Goal: Information Seeking & Learning: Learn about a topic

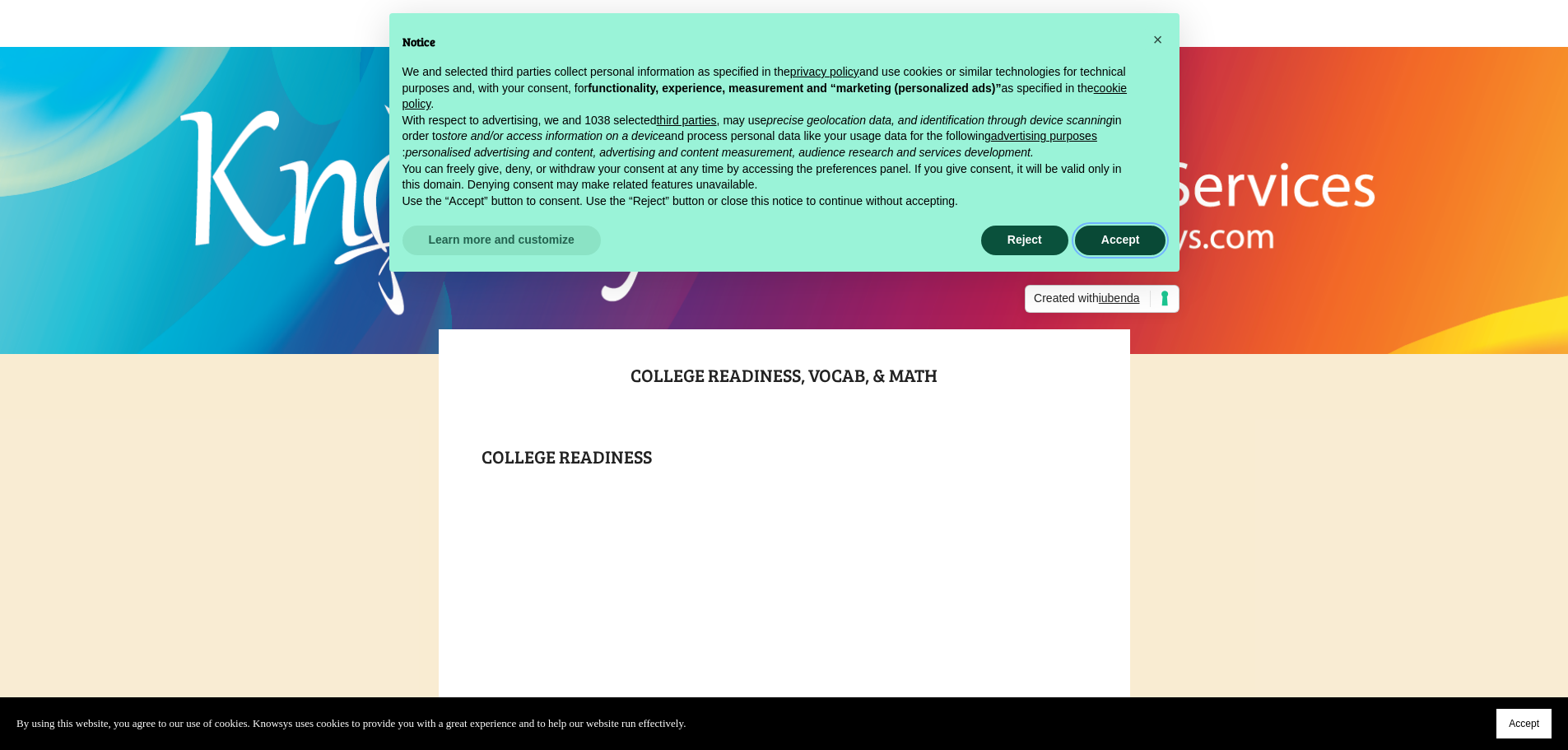
click at [1118, 248] on button "Accept" at bounding box center [1120, 240] width 91 height 29
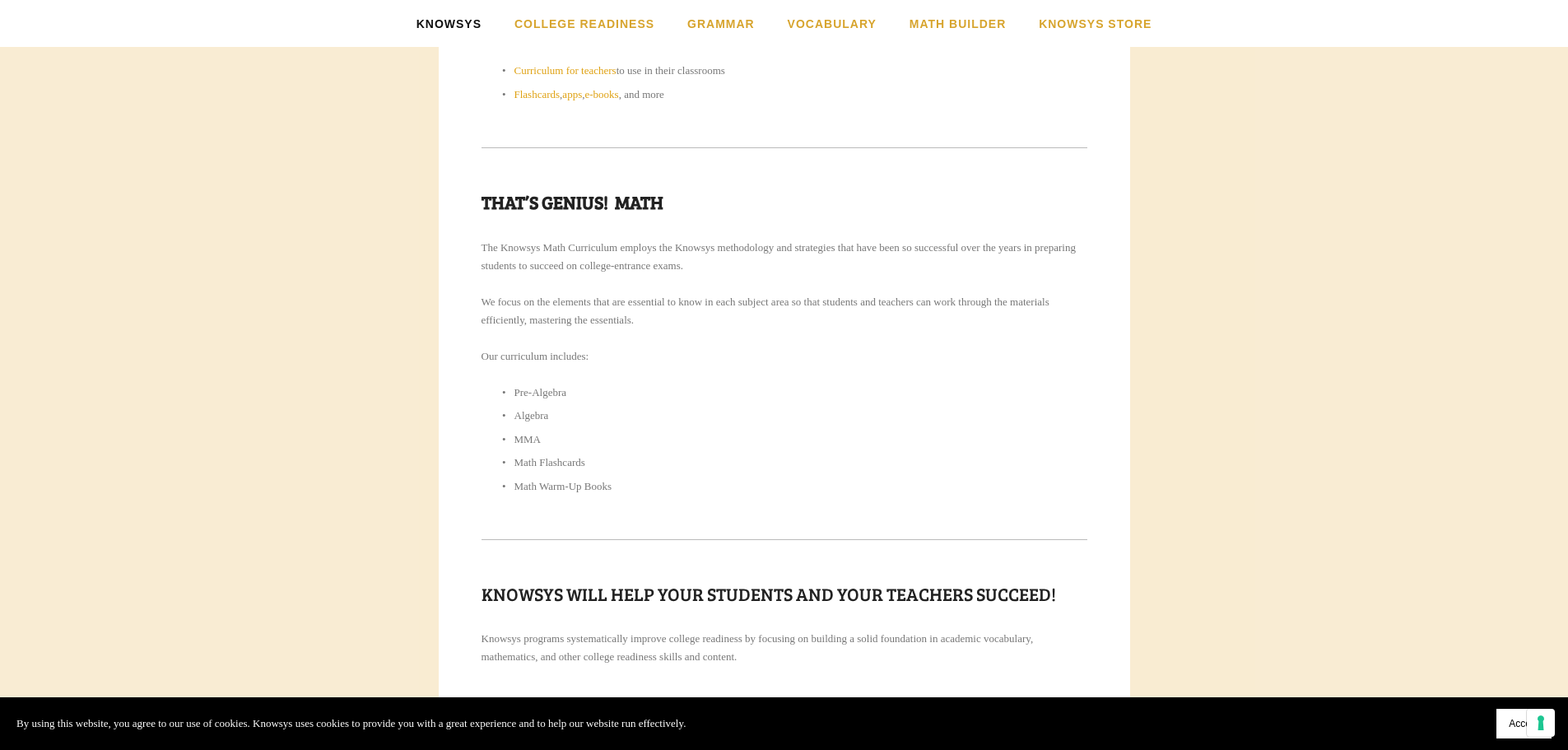
scroll to position [2129, 0]
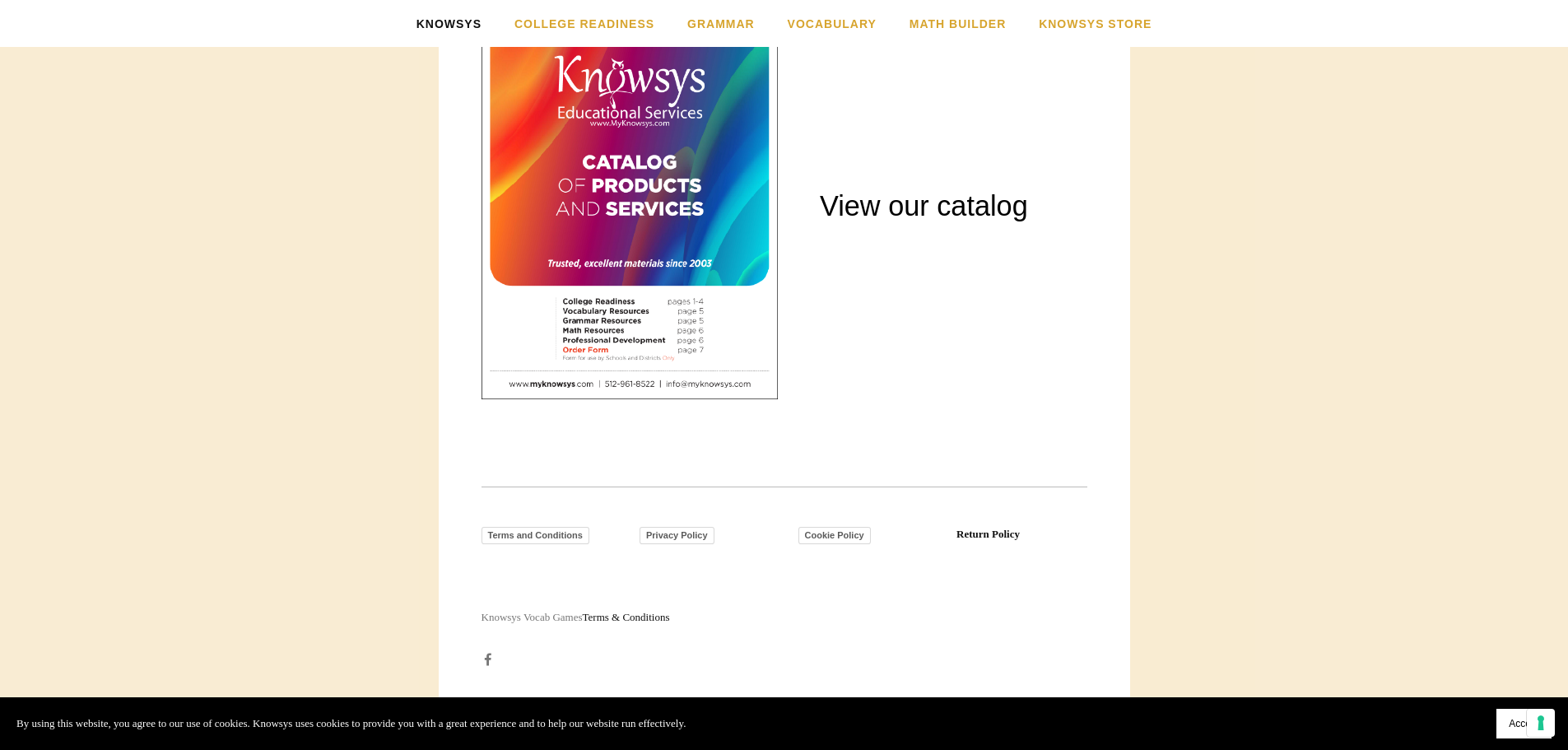
click at [1510, 721] on span "Accept" at bounding box center [1523, 723] width 30 height 12
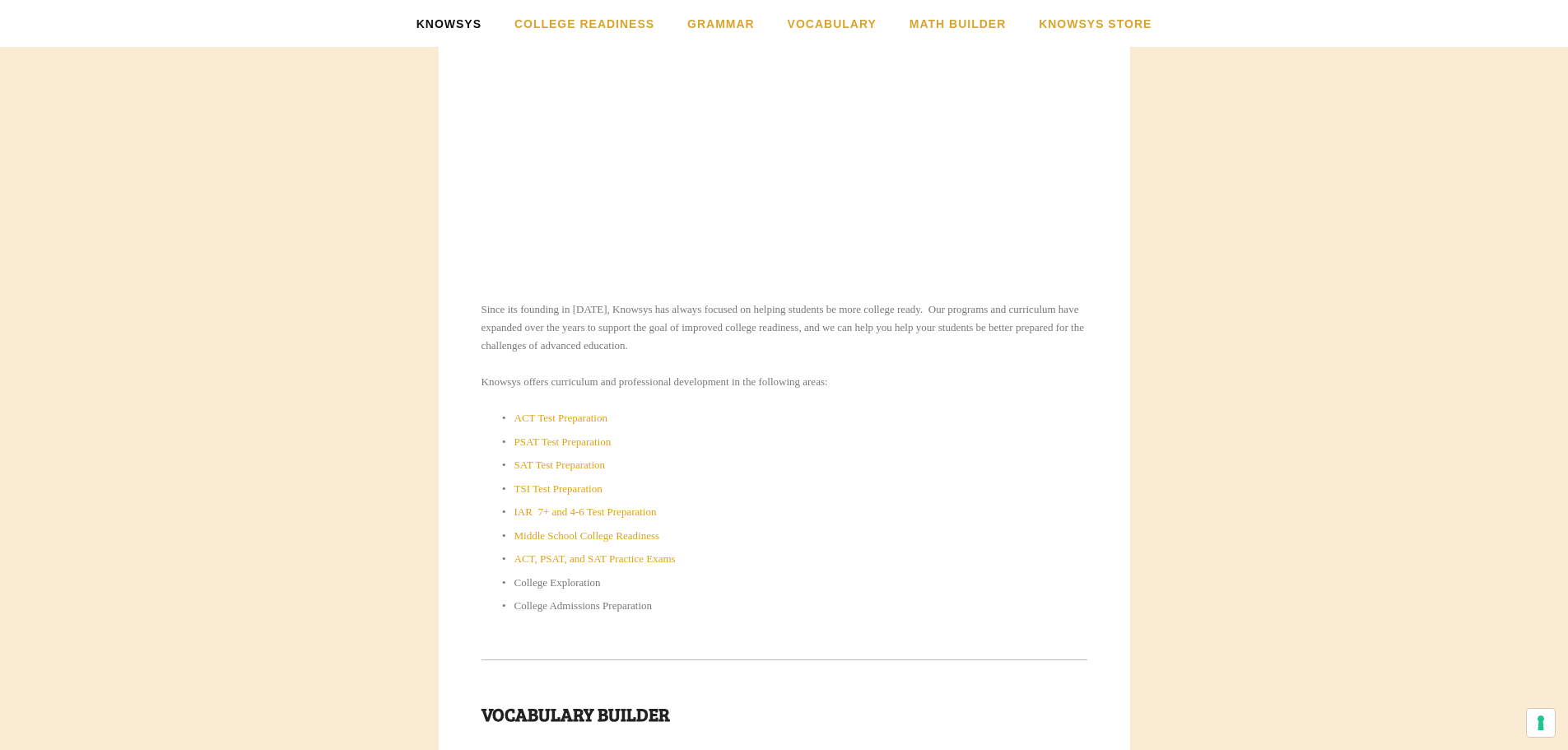
scroll to position [0, 0]
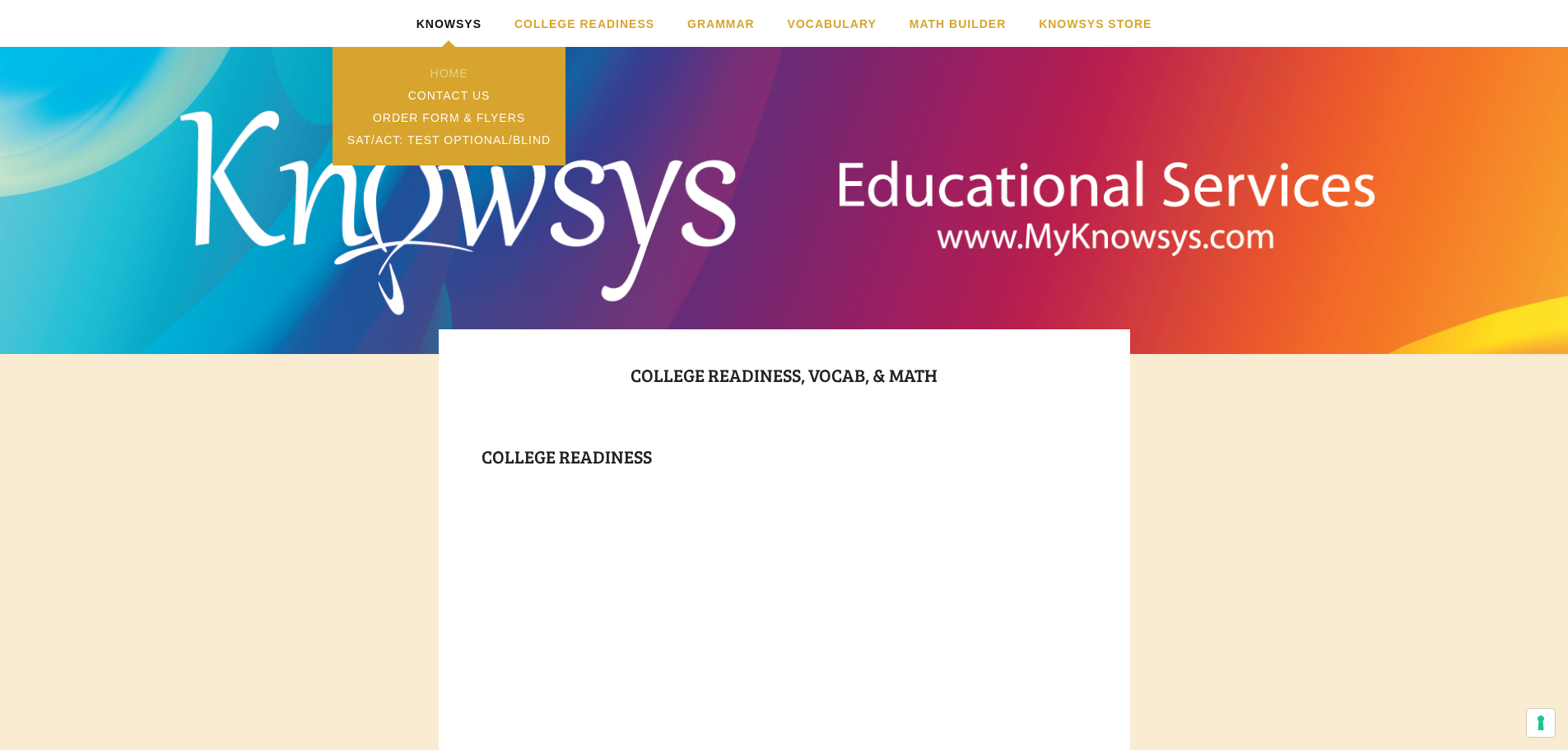
click at [450, 66] on link "Home" at bounding box center [448, 73] width 232 height 23
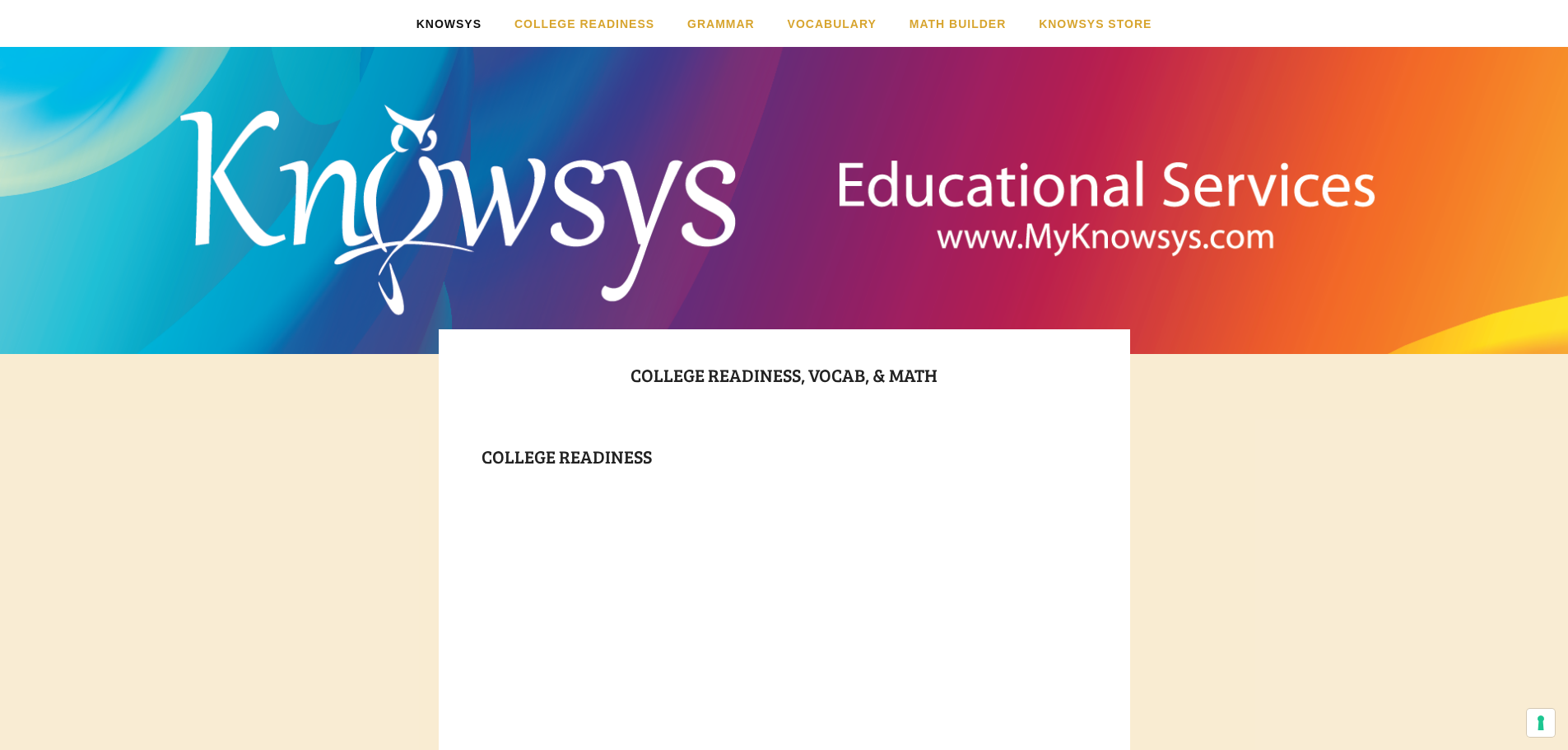
click at [1041, 230] on h1 "Knowsys Educational Services" at bounding box center [784, 182] width 609 height 213
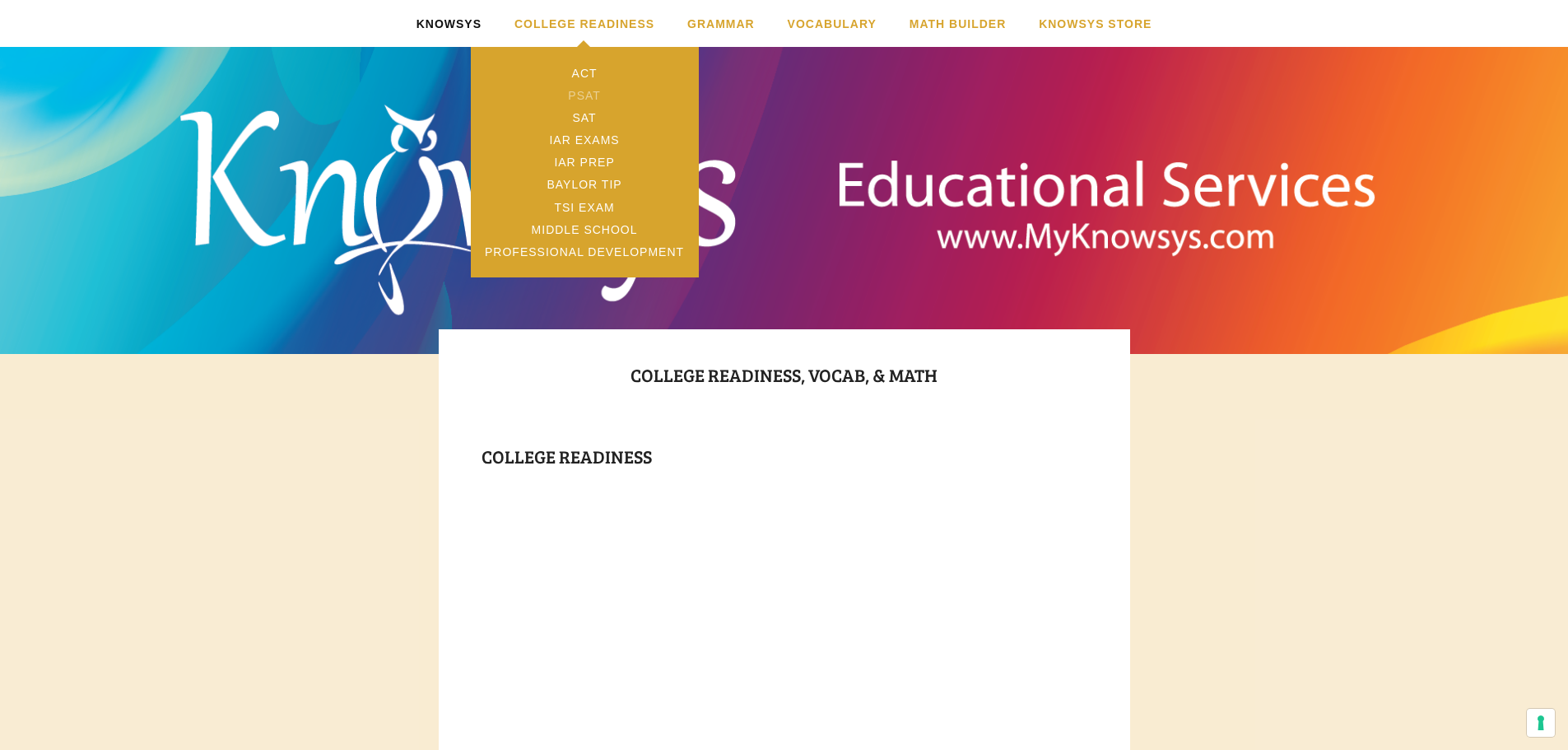
click at [578, 94] on link "PSAT" at bounding box center [585, 94] width 228 height 23
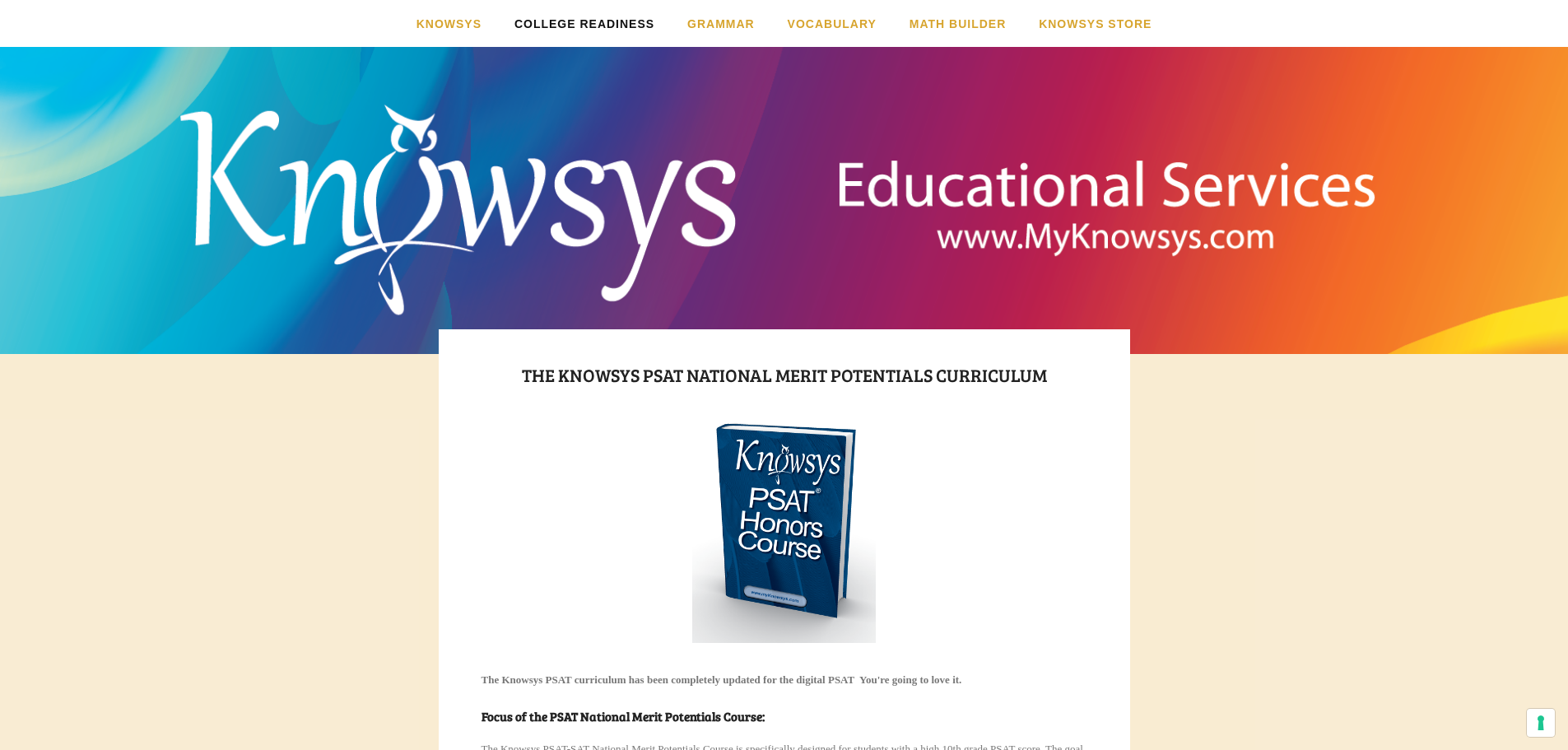
click at [745, 526] on img at bounding box center [784, 529] width 184 height 225
click at [798, 515] on img at bounding box center [784, 529] width 184 height 225
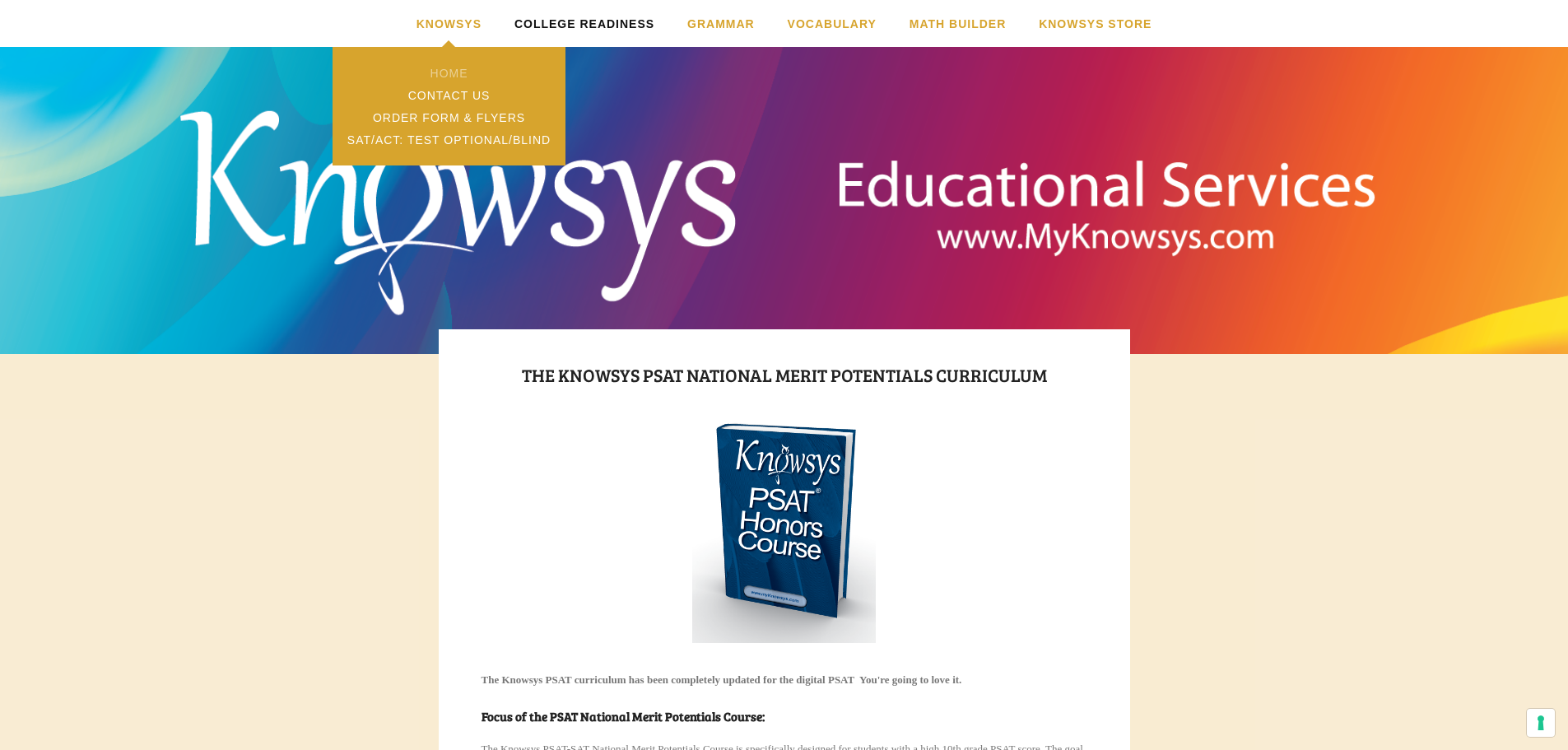
click at [439, 63] on link "Home" at bounding box center [448, 73] width 232 height 23
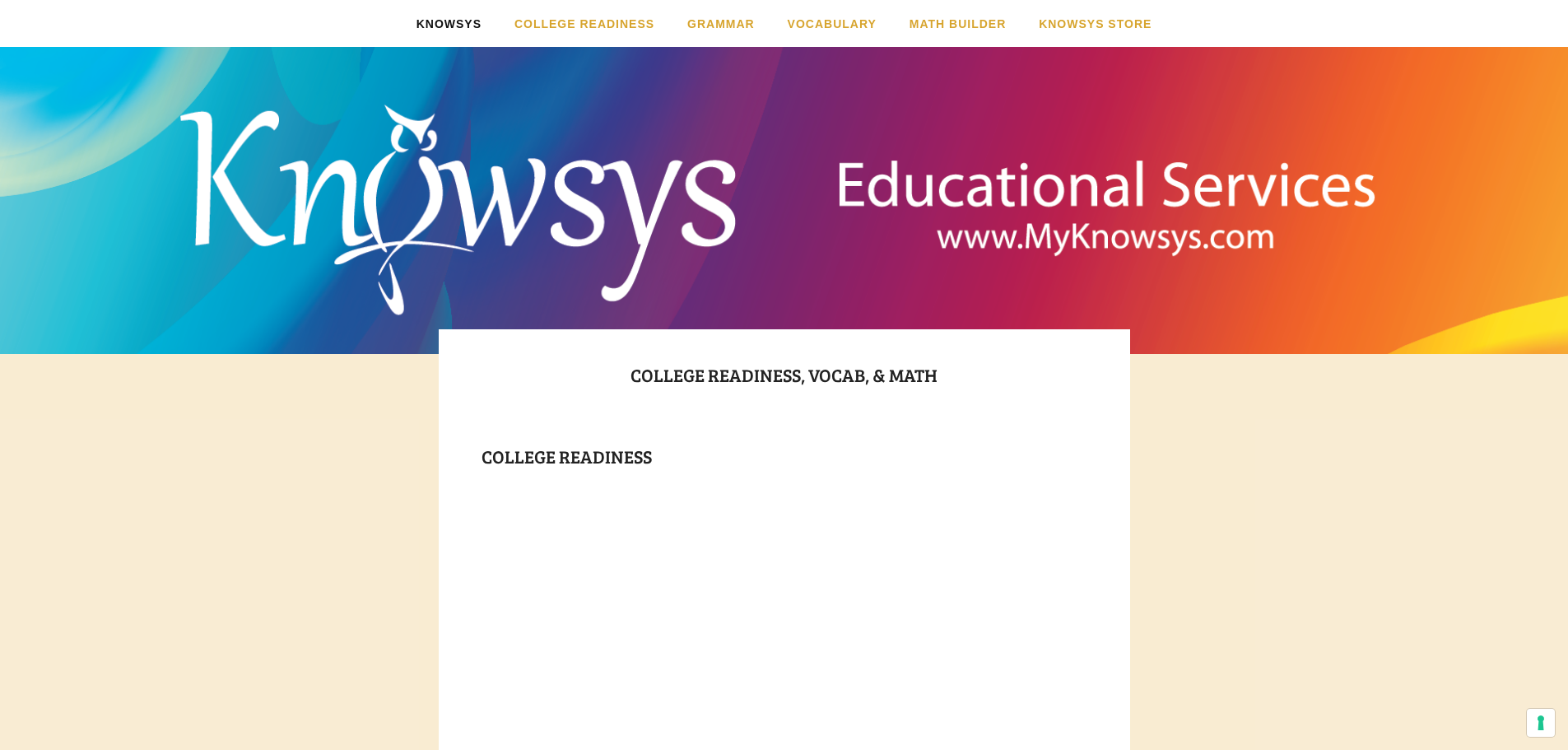
scroll to position [659, 0]
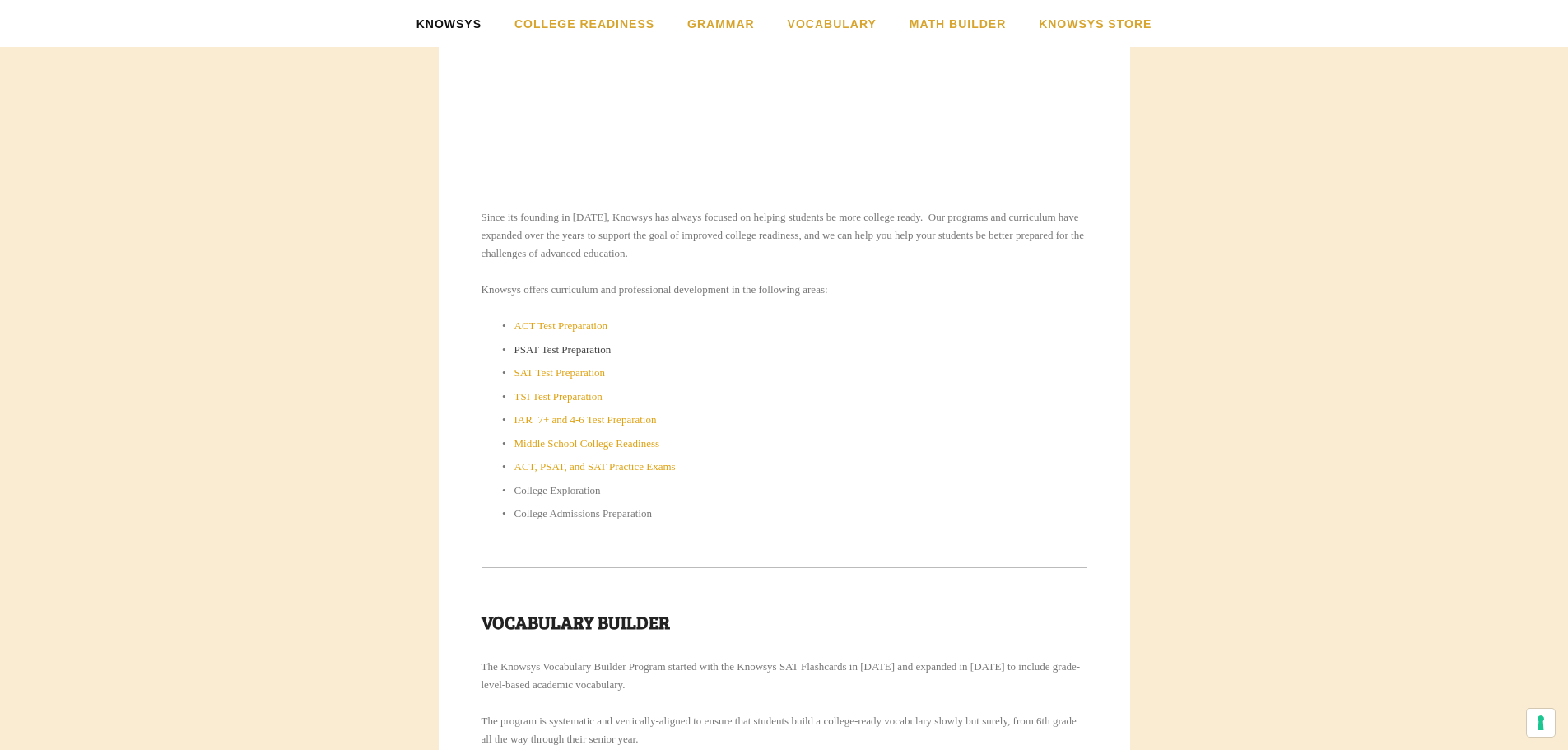
click at [563, 351] on link "PSAT Test Preparation" at bounding box center [562, 349] width 97 height 13
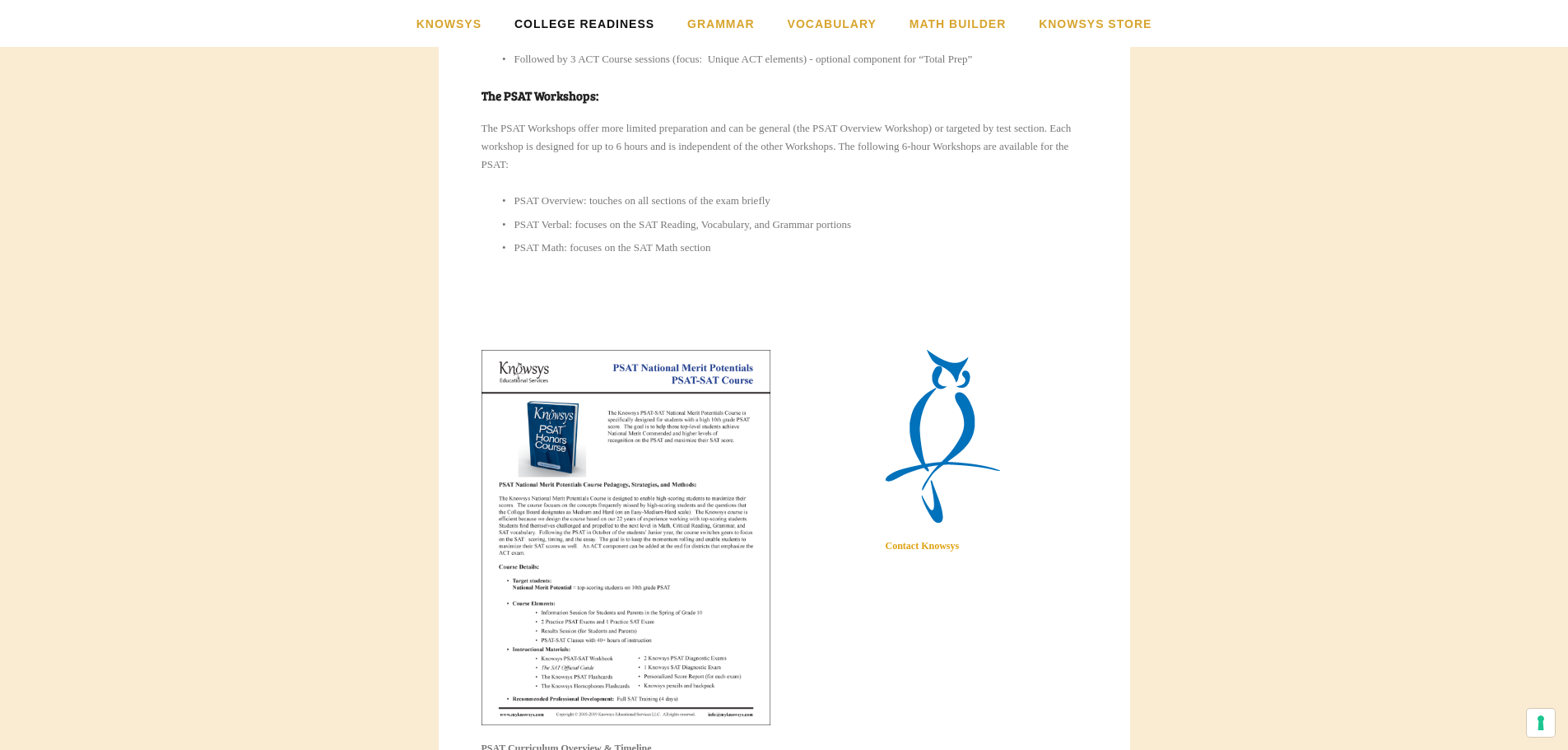
scroll to position [1728, 0]
